Goal: Task Accomplishment & Management: Use online tool/utility

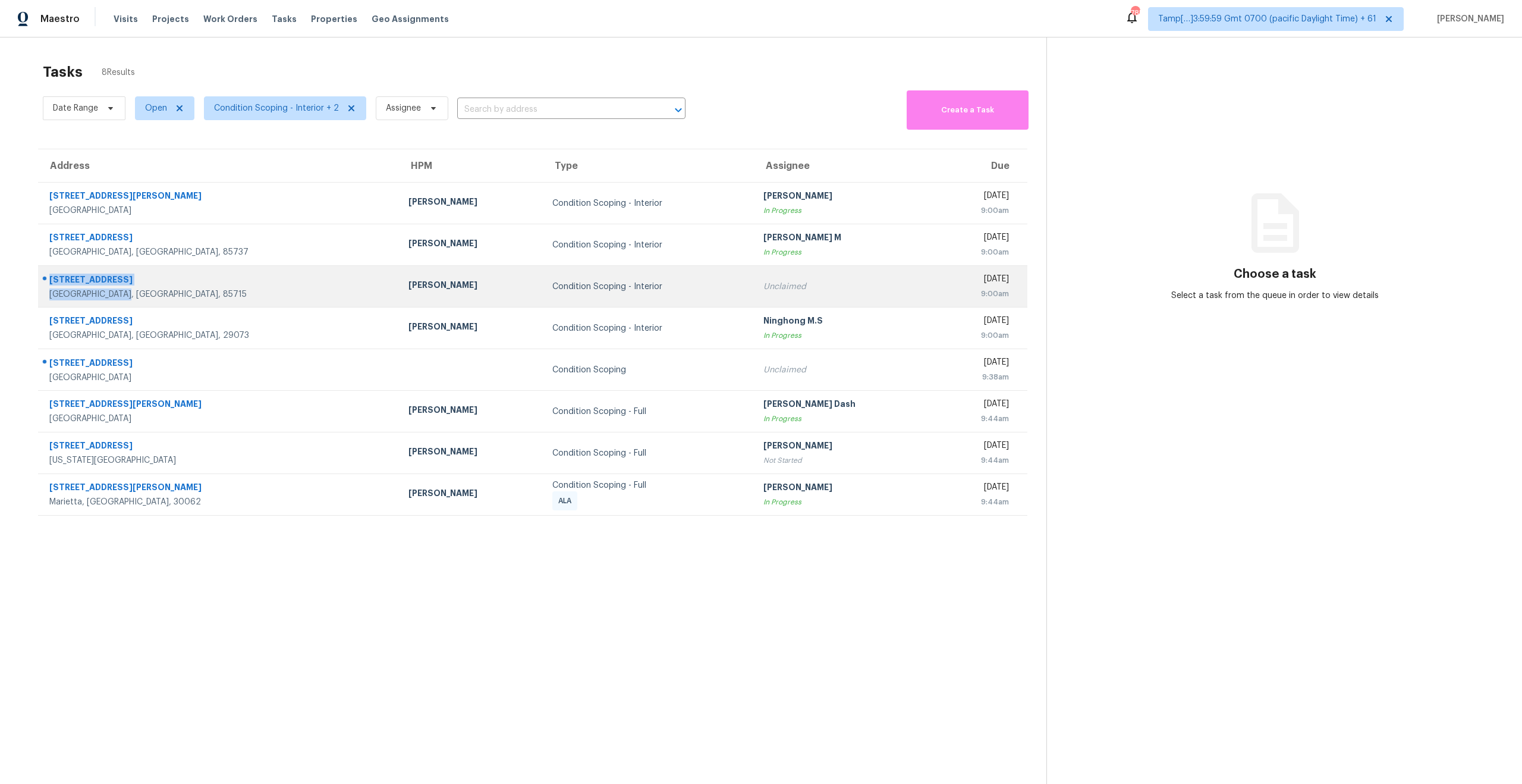
drag, startPoint x: 135, startPoint y: 294, endPoint x: 47, endPoint y: 277, distance: 89.6
click at [47, 277] on div "[STREET_ADDRESS]" at bounding box center [213, 285] width 351 height 28
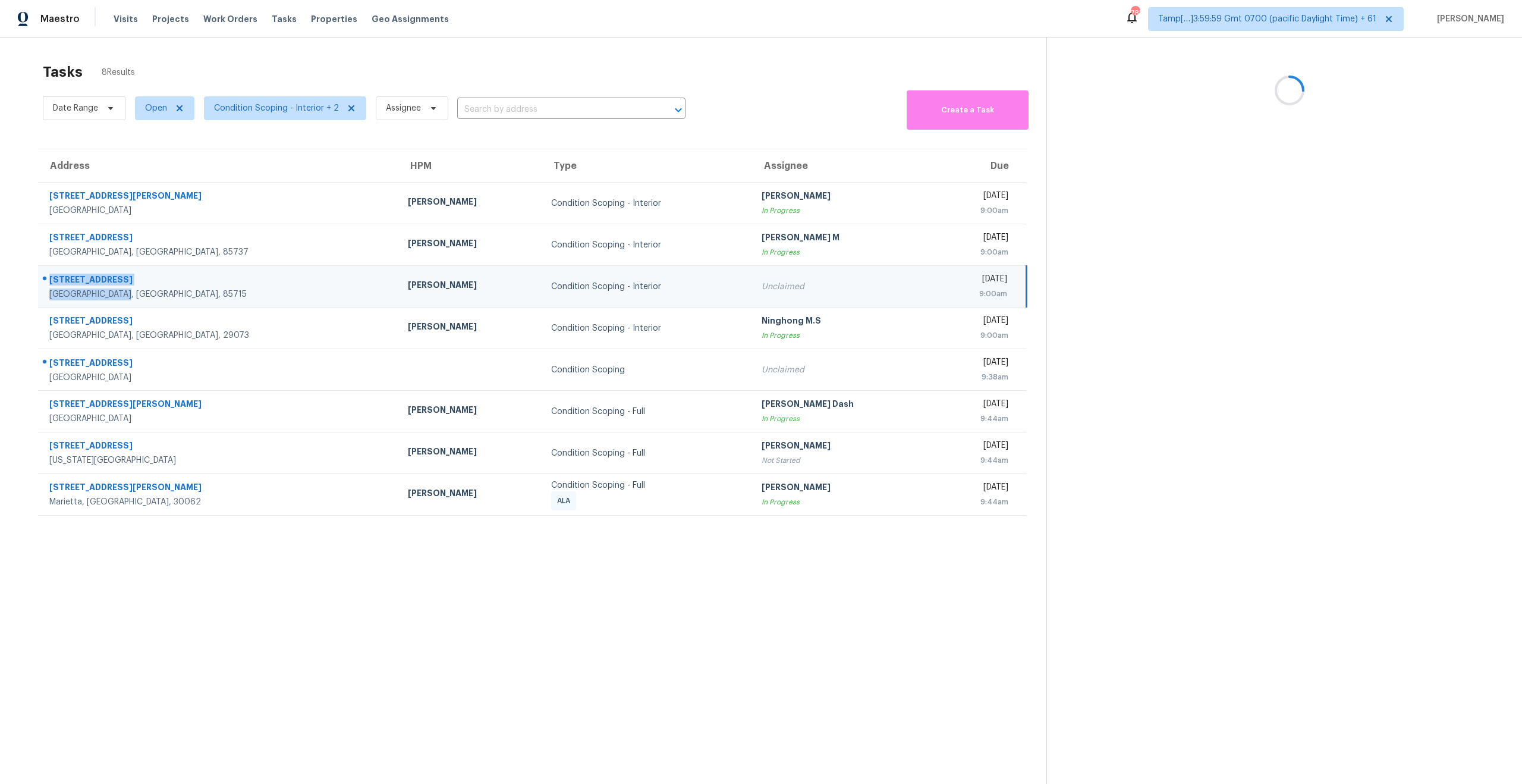
copy div "[STREET_ADDRESS]"
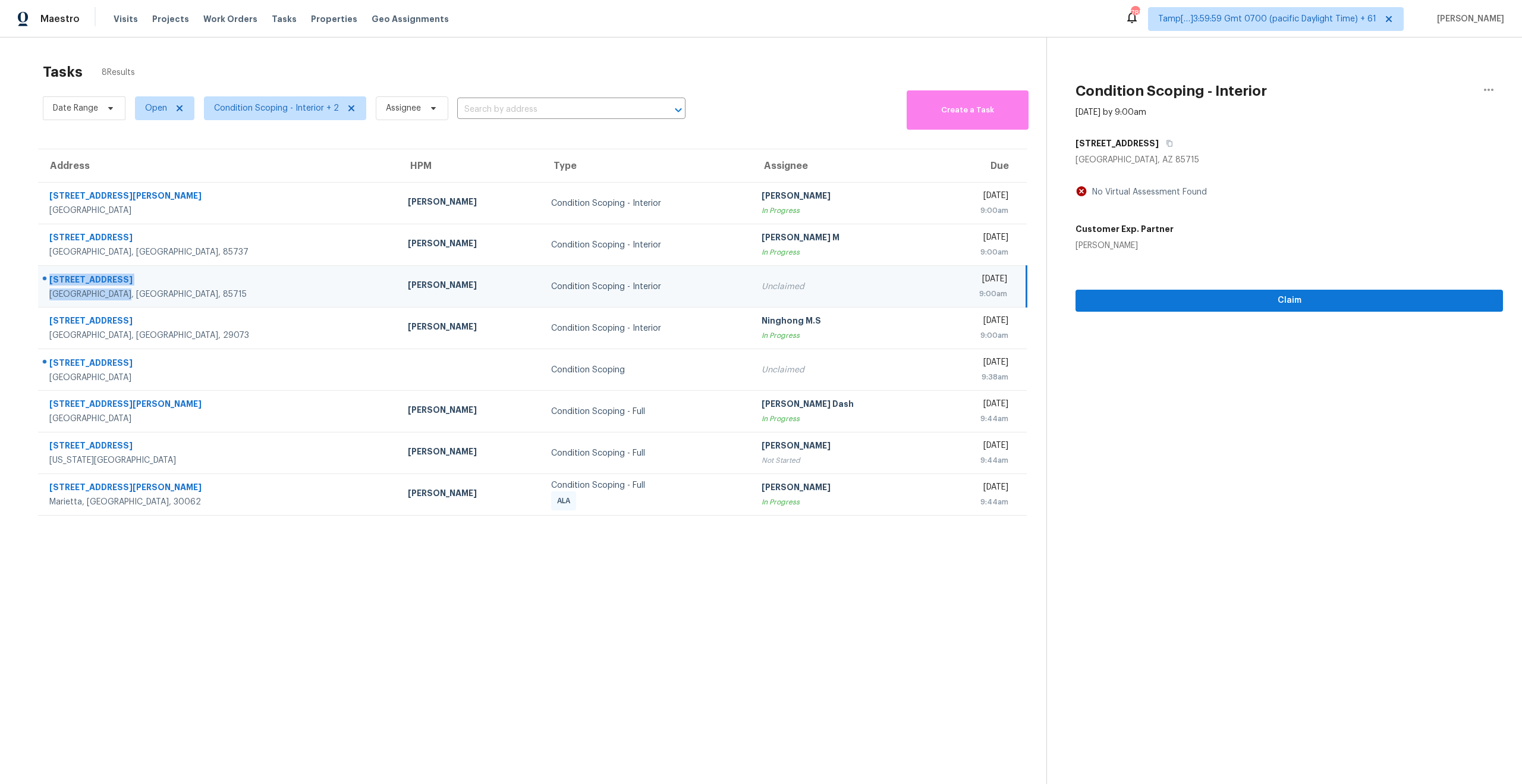
click at [275, 627] on section "Tasks 8 Results Date Range Open Condition Scoping - Interior + 2 Assignee ​ Cre…" at bounding box center [532, 439] width 1027 height 765
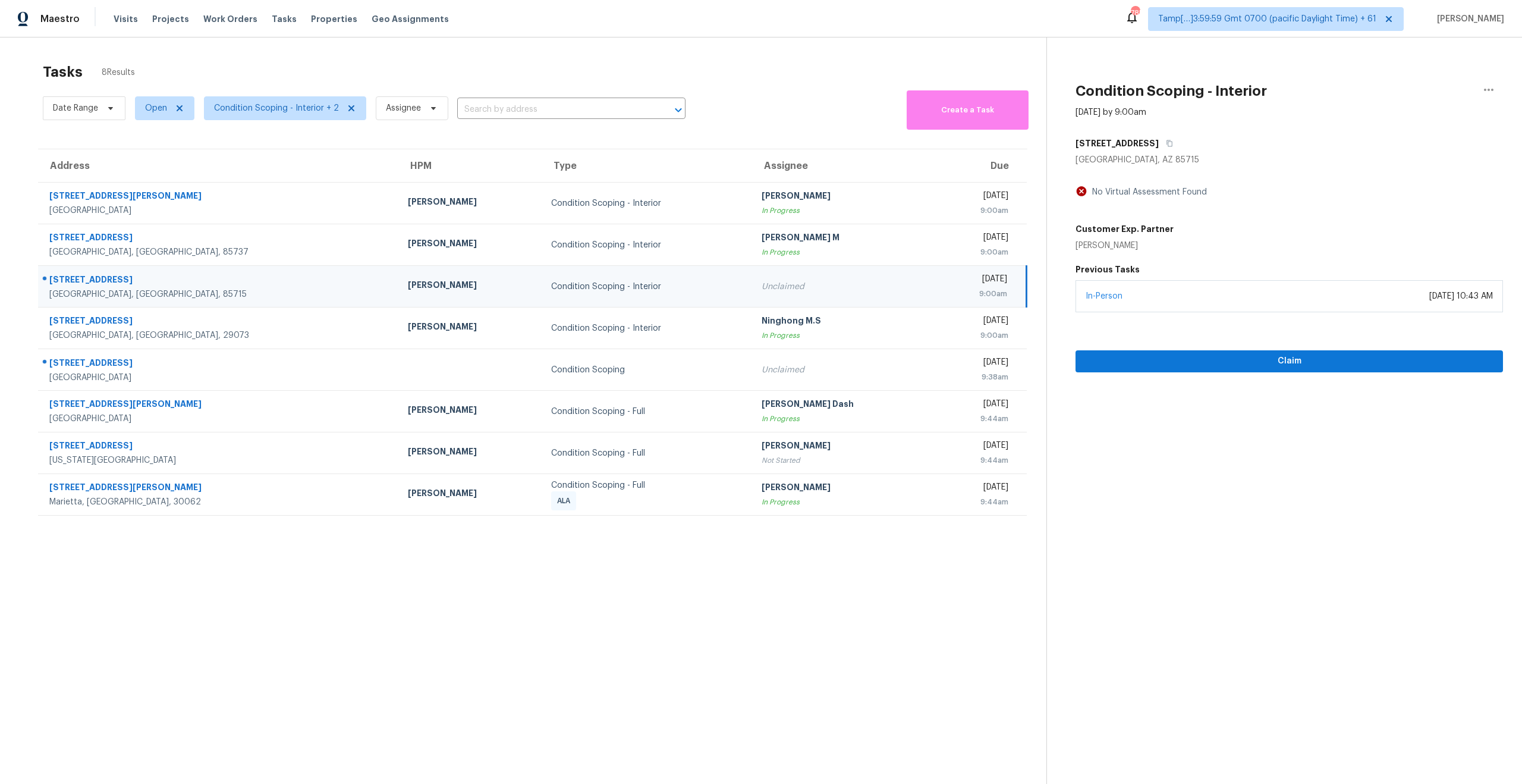
click at [351, 628] on section "Tasks 8 Results Date Range Open Condition Scoping - Interior + 2 Assignee ​ Cre…" at bounding box center [532, 439] width 1027 height 765
click at [311, 642] on section "Tasks 8 Results Date Range Open Condition Scoping - Interior + 2 Assignee ​ Cre…" at bounding box center [532, 439] width 1027 height 765
click at [252, 60] on div "Tasks 8 Results" at bounding box center [545, 72] width 1003 height 31
